Goal: Book appointment/travel/reservation

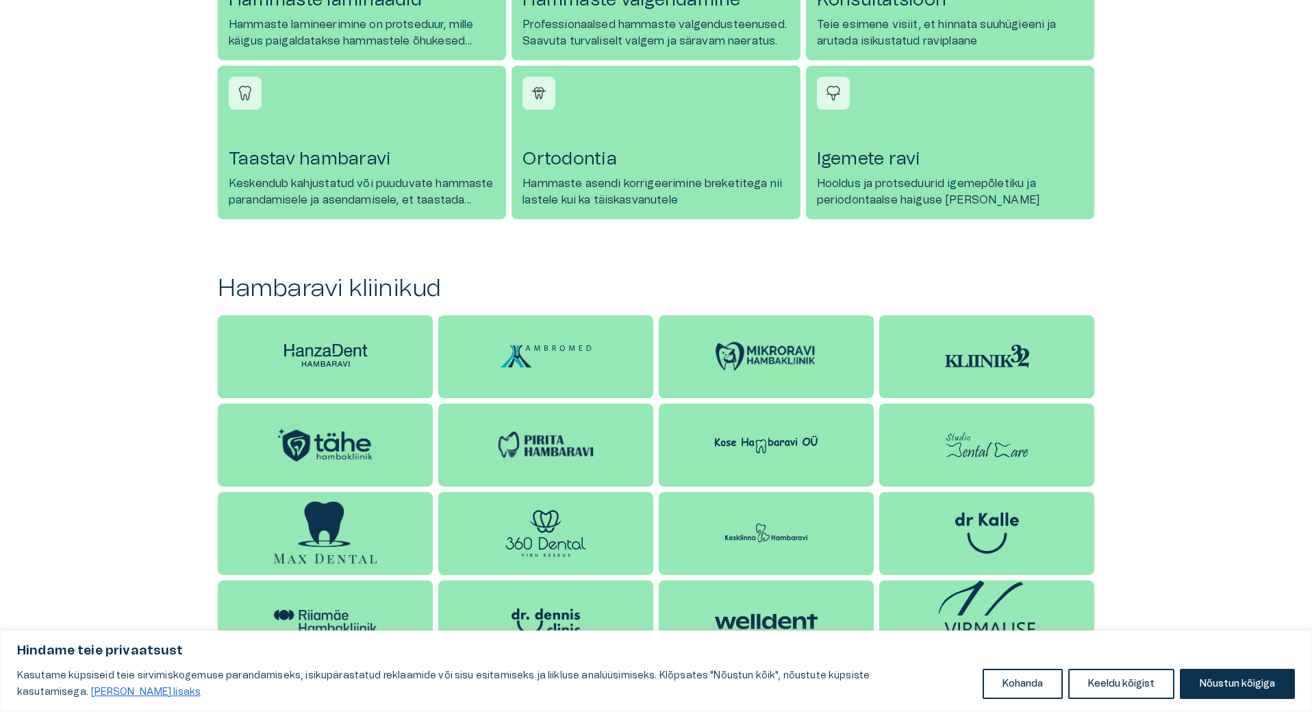
scroll to position [713, 0]
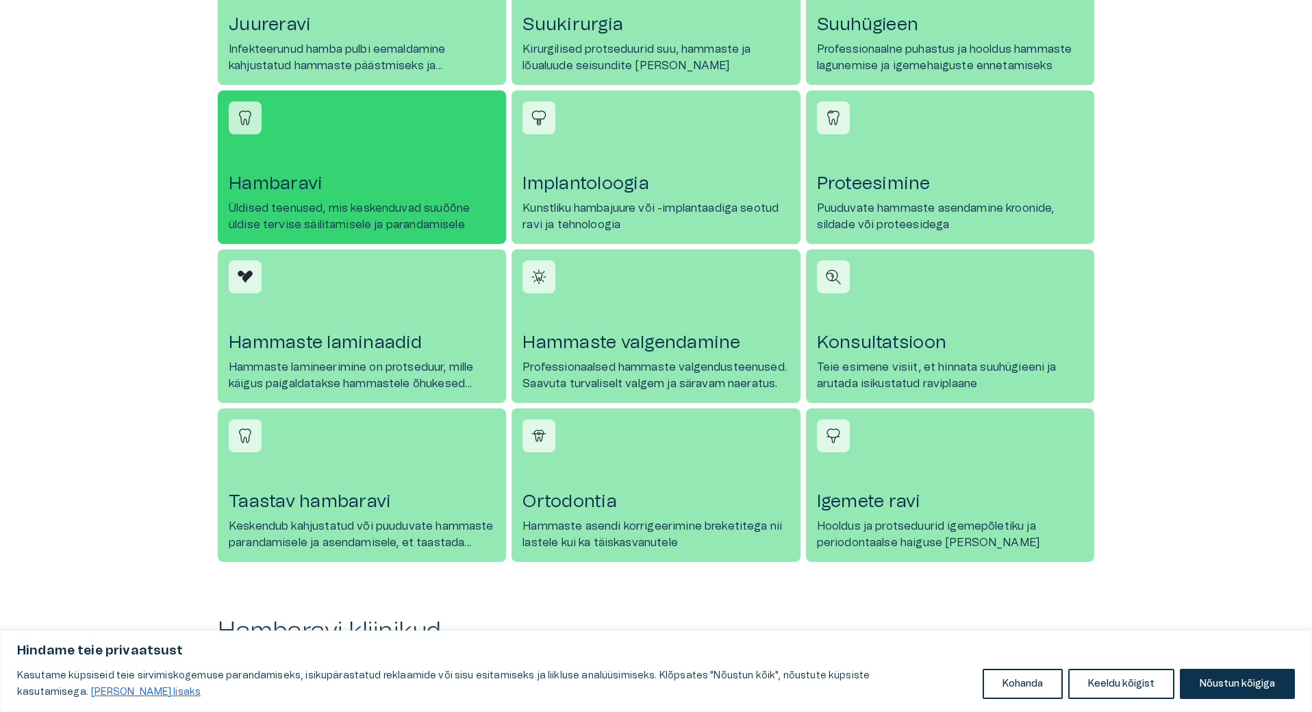
click at [297, 192] on h4 "Hambaravi" at bounding box center [362, 184] width 266 height 22
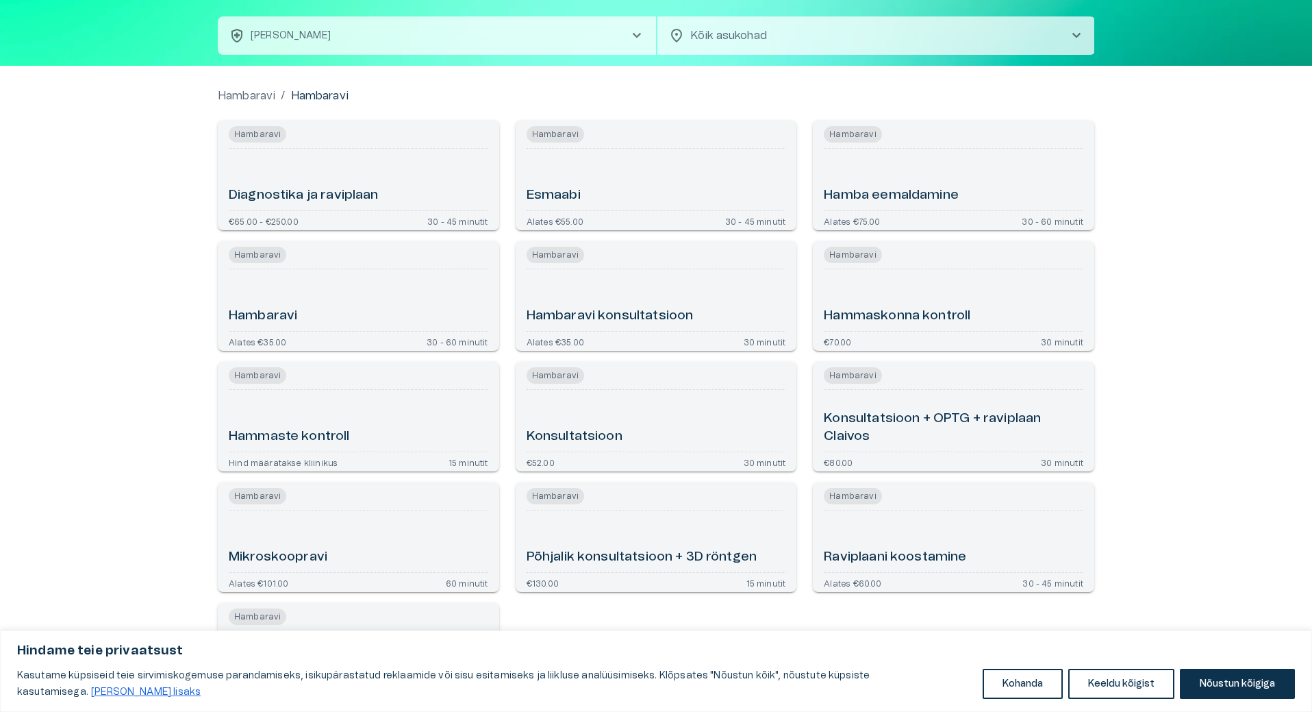
scroll to position [30, 0]
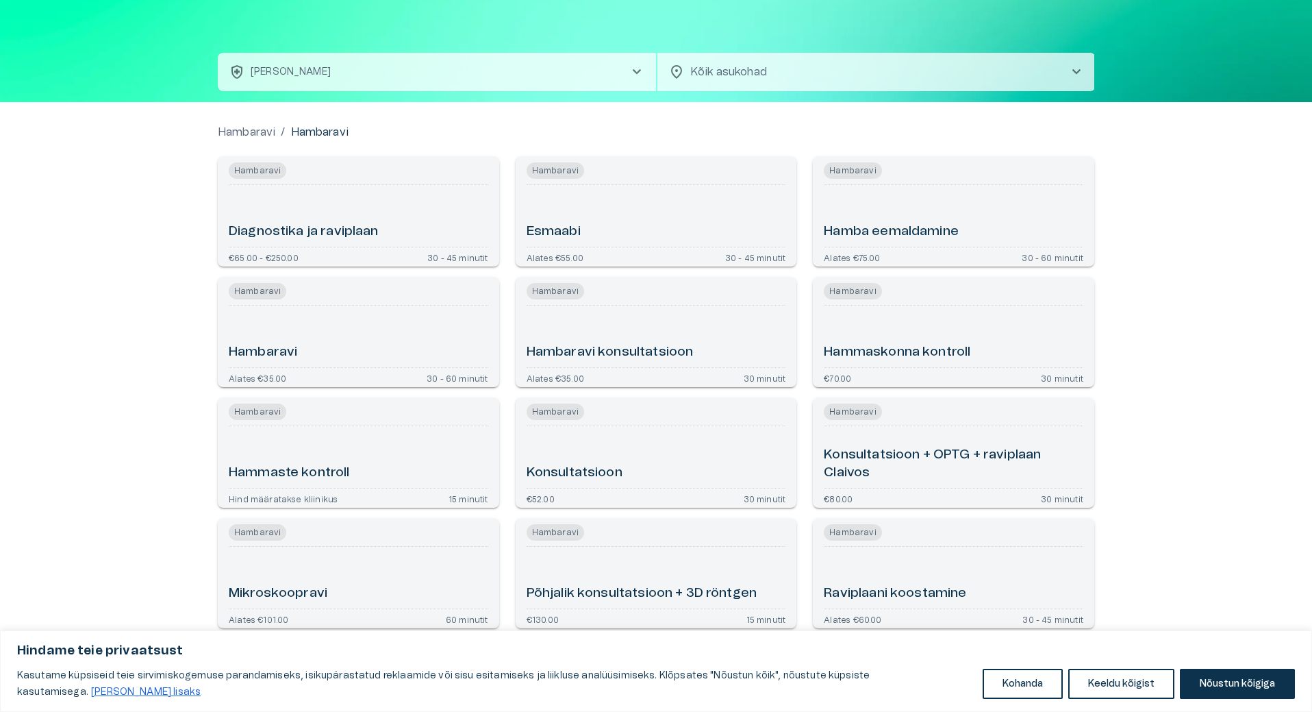
click at [286, 333] on div "Hambaravi" at bounding box center [359, 336] width 260 height 51
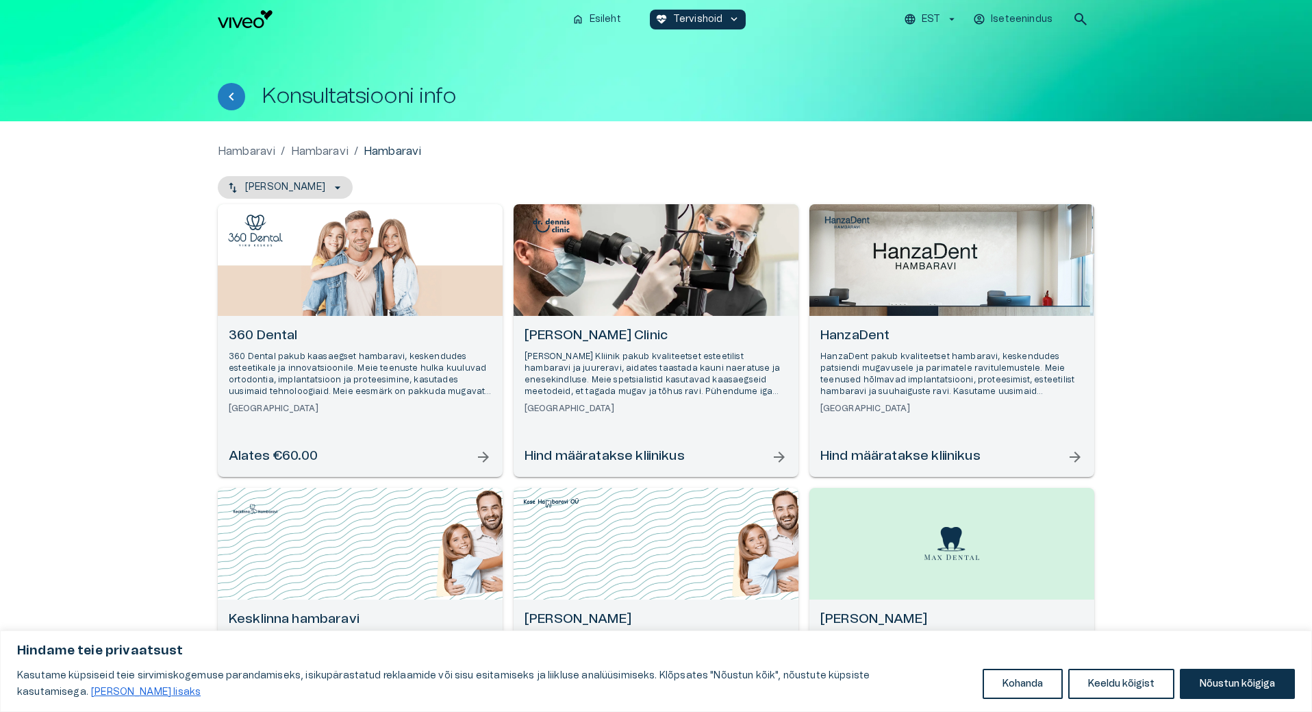
scroll to position [30, 0]
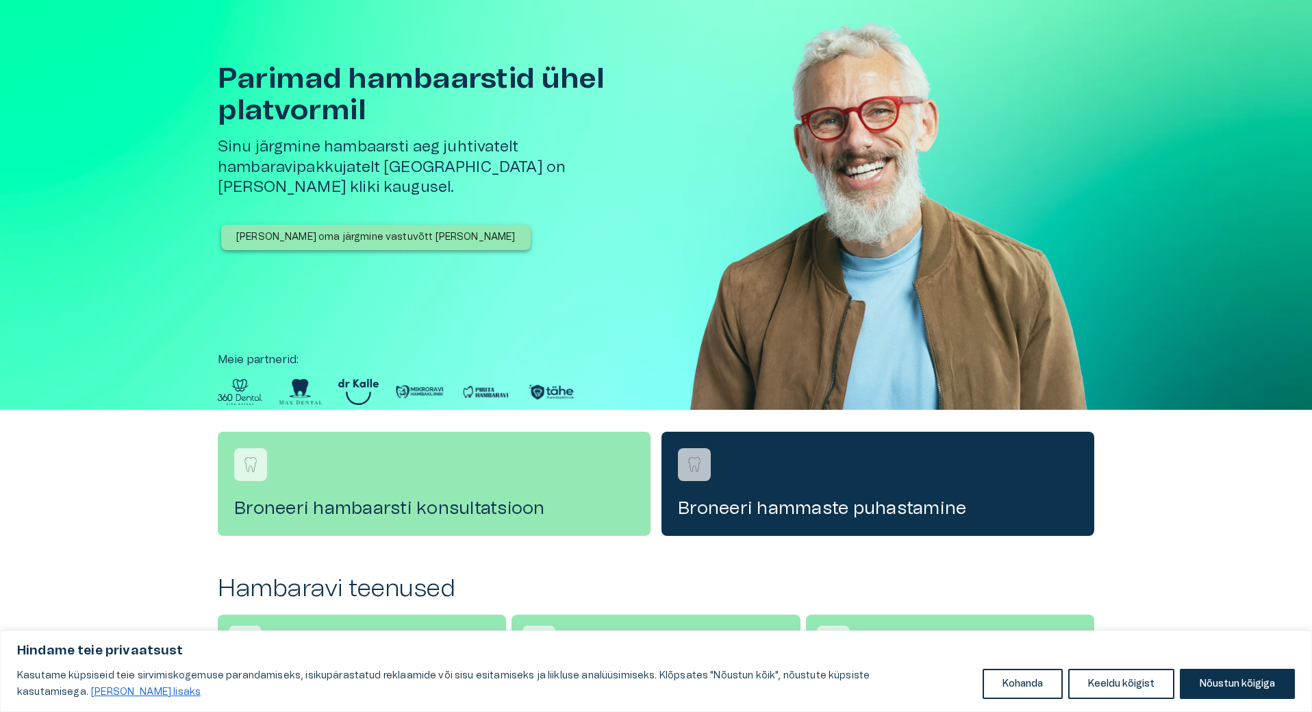
scroll to position [713, 0]
